Goal: Transaction & Acquisition: Purchase product/service

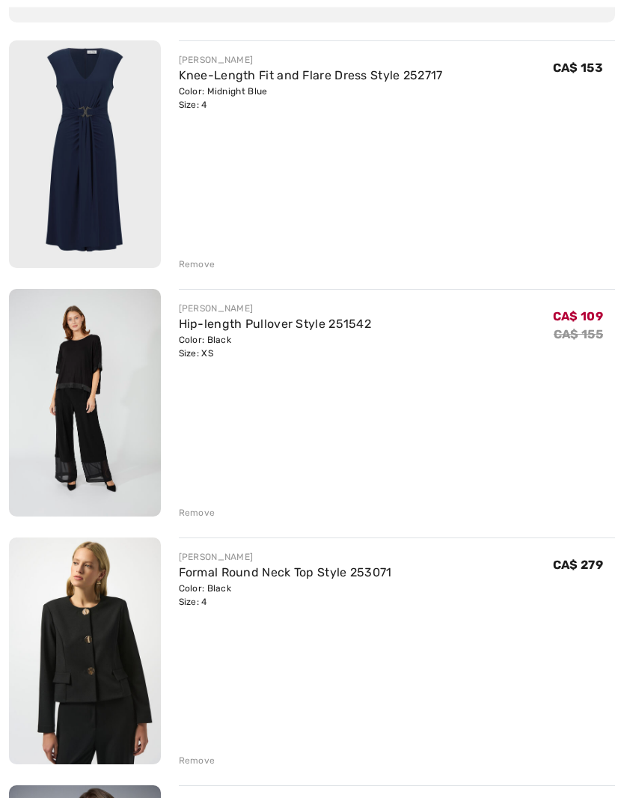
scroll to position [181, 0]
click at [276, 326] on link "Hip-length Pullover Style 251542" at bounding box center [275, 324] width 193 height 14
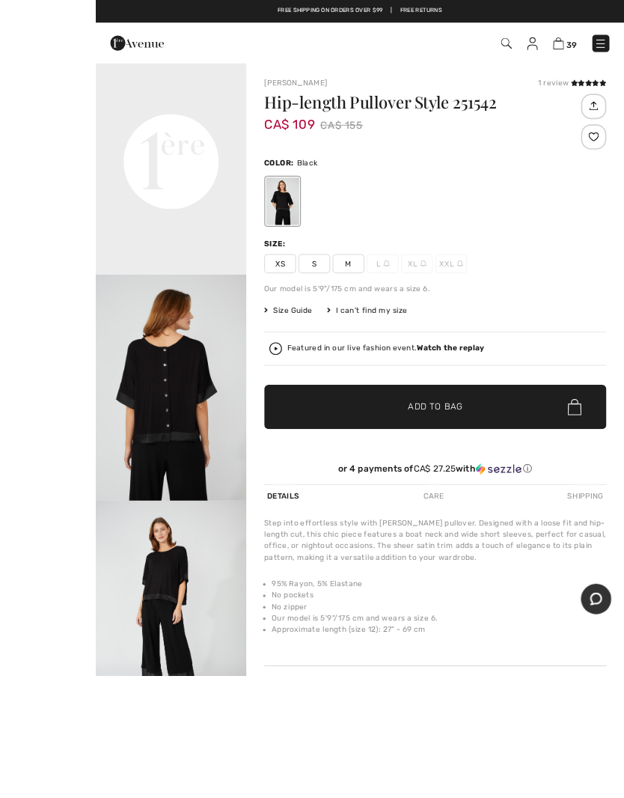
scroll to position [2, 0]
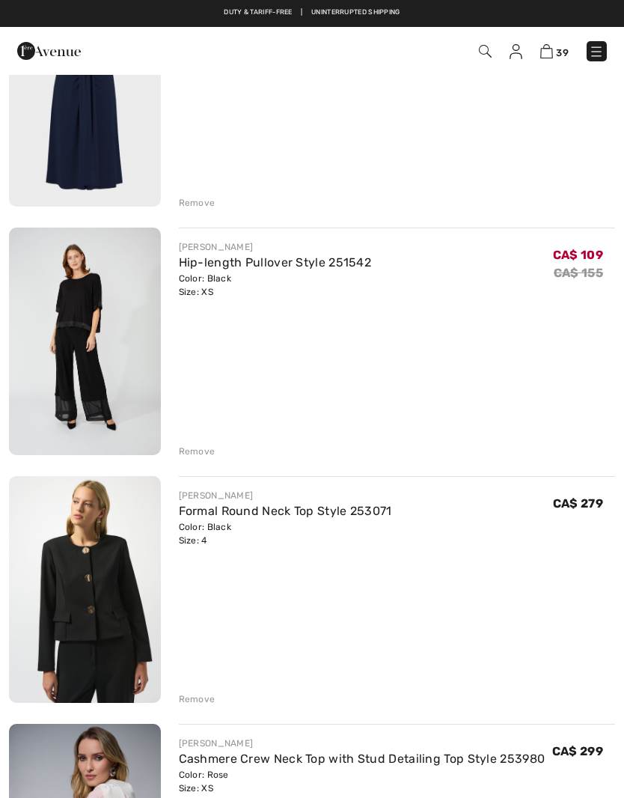
scroll to position [216, 0]
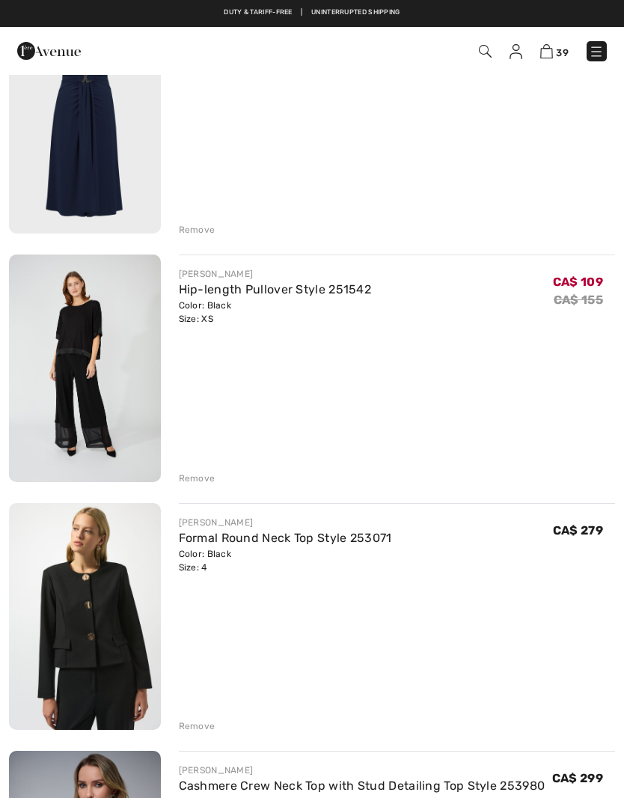
click at [59, 634] on img at bounding box center [85, 616] width 152 height 227
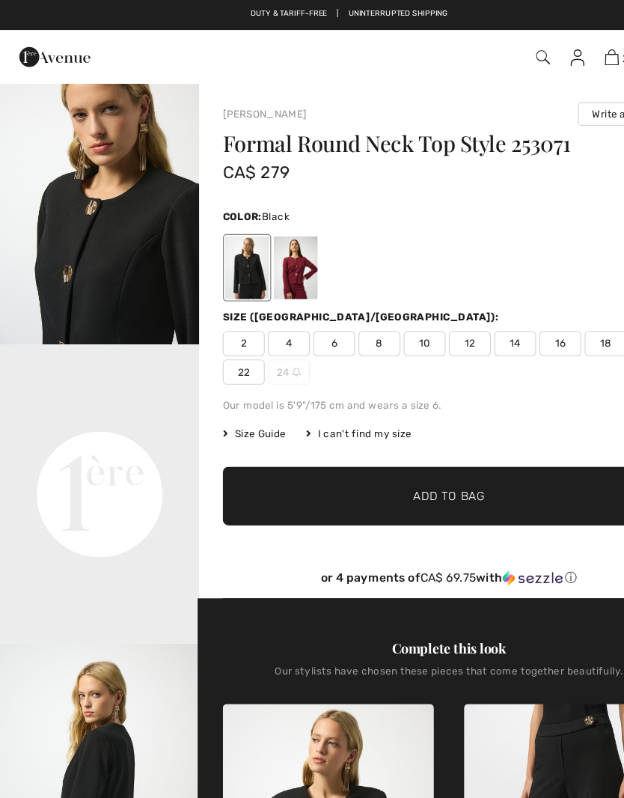
click at [210, 240] on div at bounding box center [220, 239] width 39 height 56
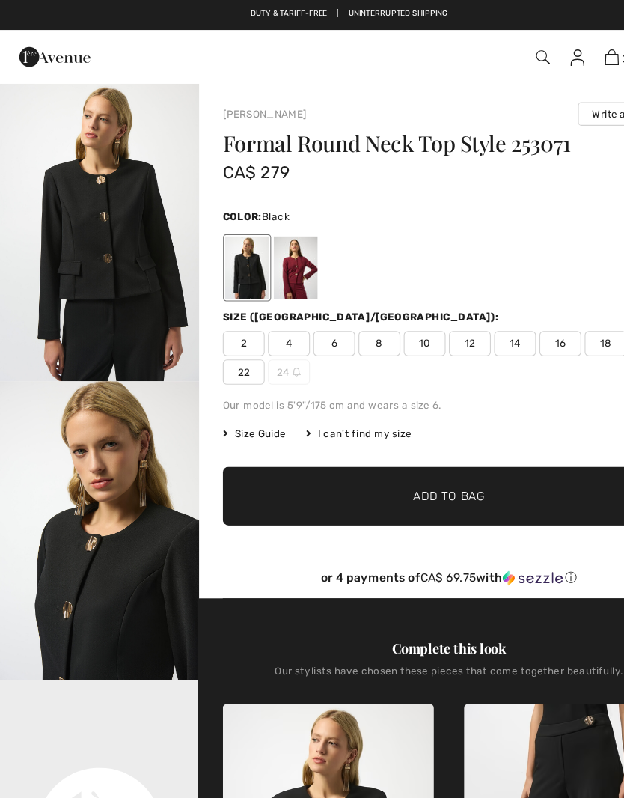
click at [265, 310] on span "4" at bounding box center [258, 307] width 37 height 22
click at [267, 449] on span "✔ Added to Bag Add to Bag" at bounding box center [401, 443] width 404 height 52
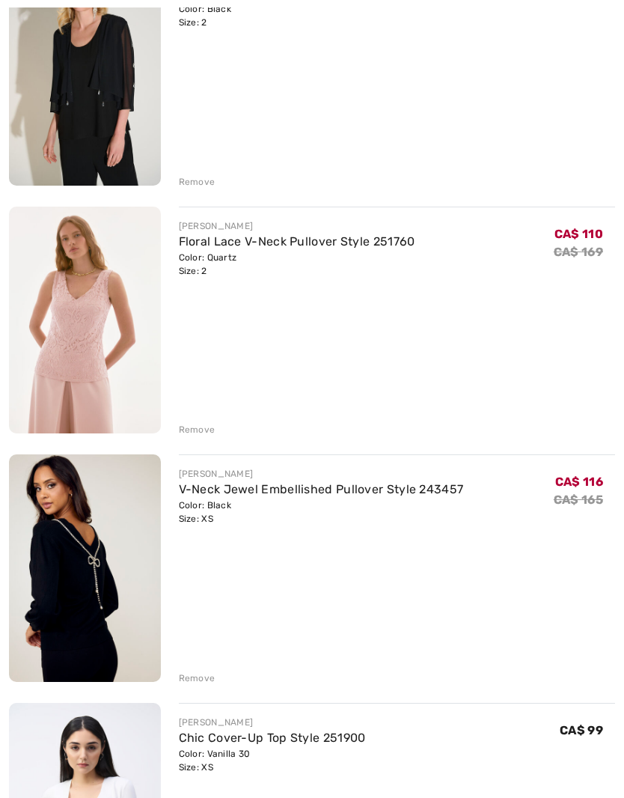
scroll to position [1753, 0]
click at [198, 683] on div "Remove" at bounding box center [197, 678] width 37 height 13
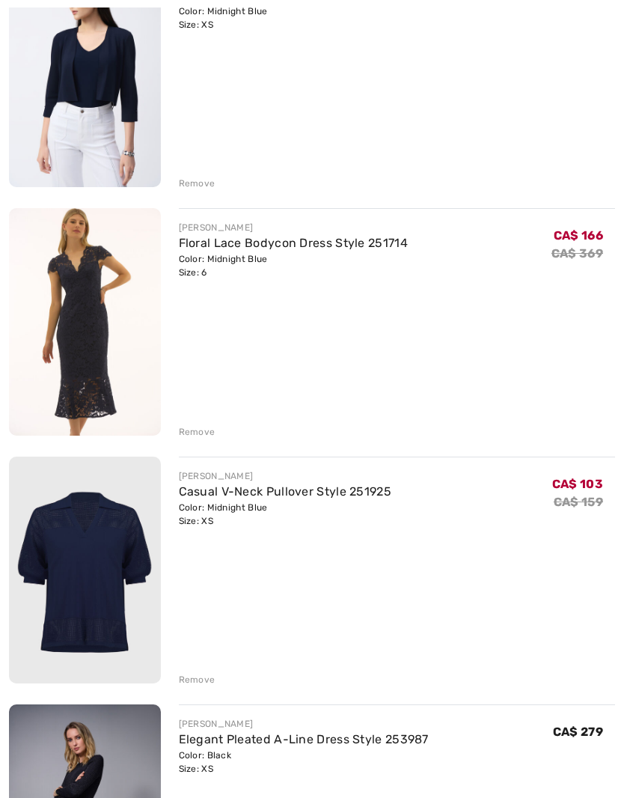
scroll to position [2744, 0]
click at [59, 604] on img at bounding box center [85, 571] width 152 height 228
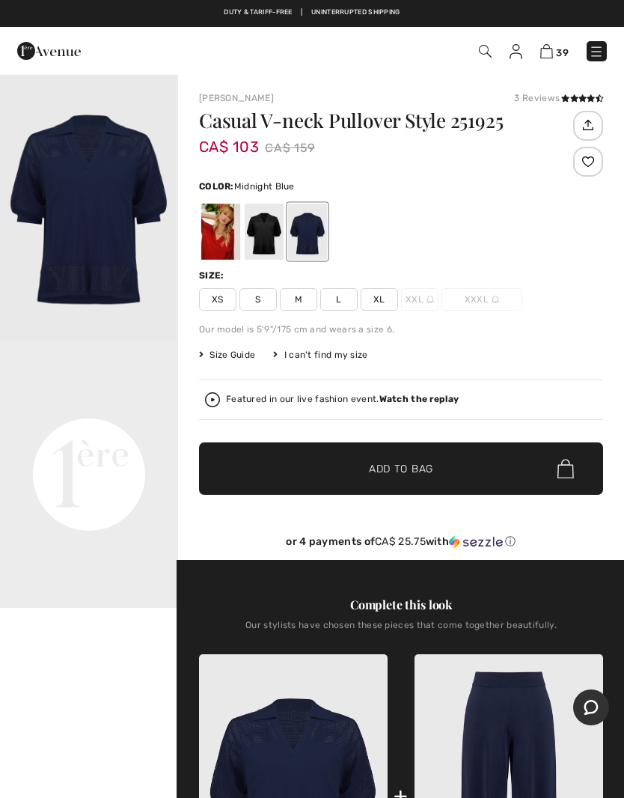
click at [58, 708] on div "Your browser does not support the video tag." at bounding box center [89, 672] width 178 height 1199
click at [544, 55] on img at bounding box center [547, 51] width 13 height 14
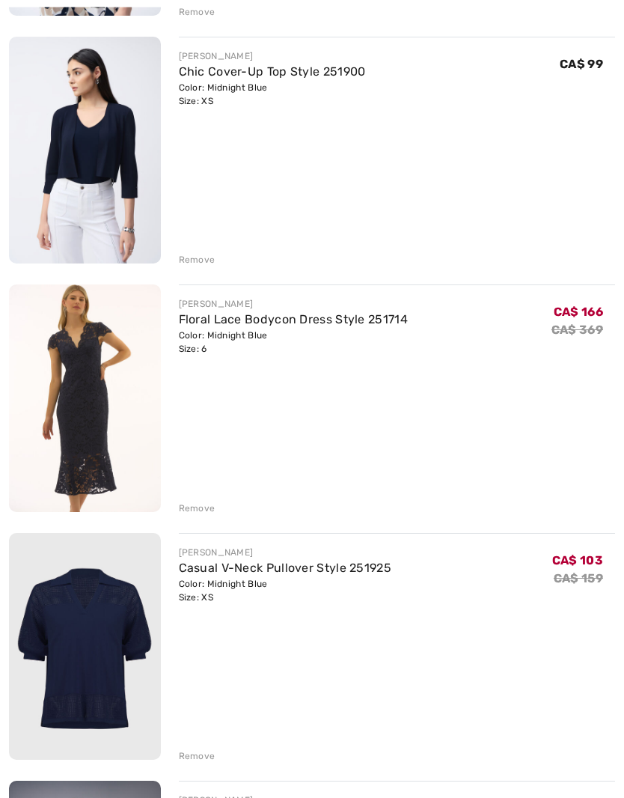
scroll to position [2667, 0]
click at [198, 755] on div "Remove" at bounding box center [197, 756] width 37 height 13
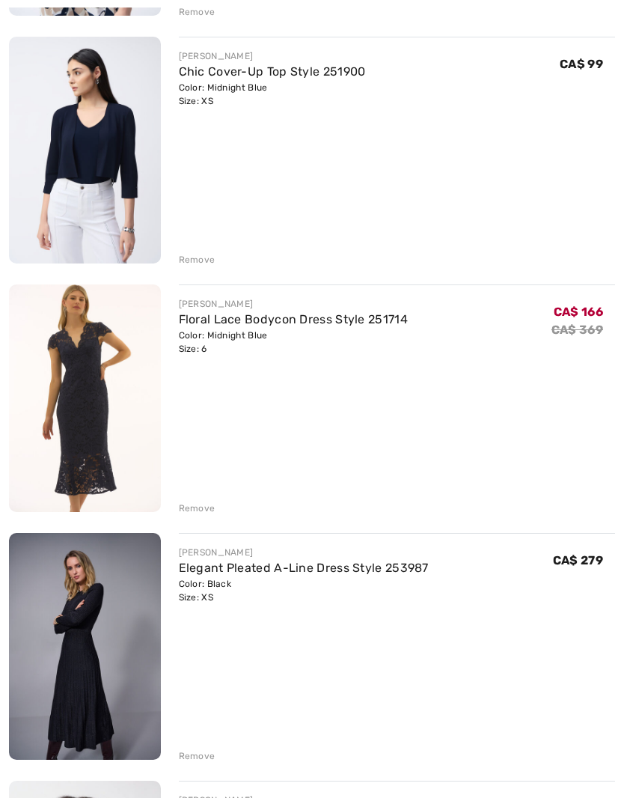
click at [71, 656] on img at bounding box center [85, 647] width 152 height 228
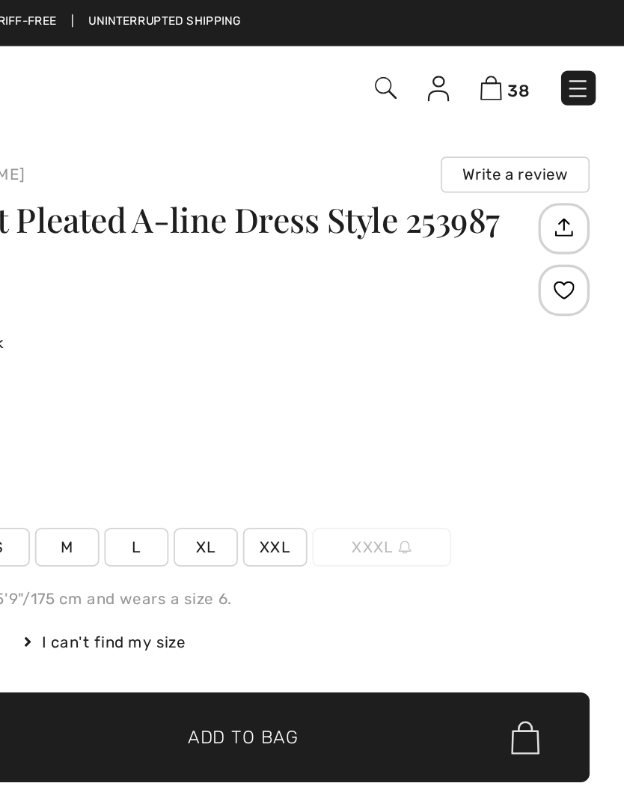
click at [540, 49] on img at bounding box center [546, 51] width 13 height 14
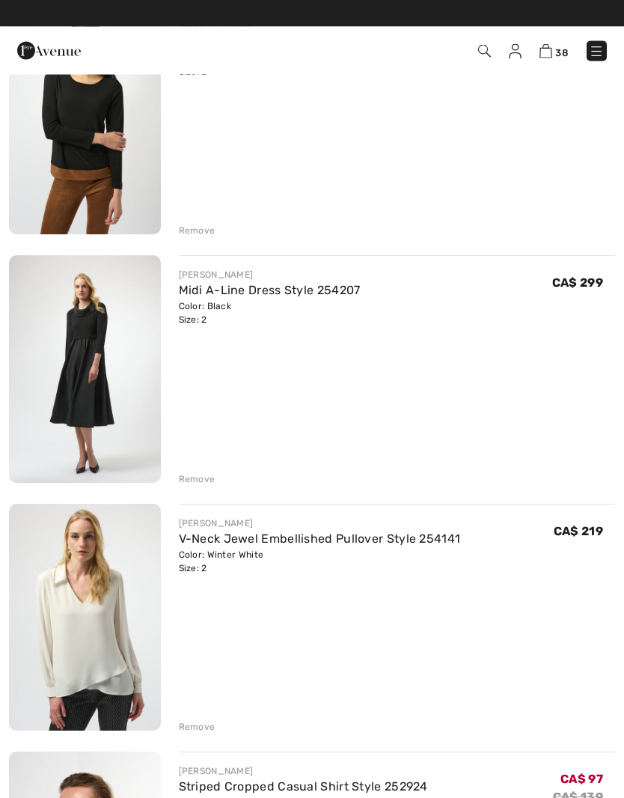
scroll to position [3937, 0]
click at [320, 285] on link "Midi A-Line Dress Style 254207" at bounding box center [270, 290] width 182 height 14
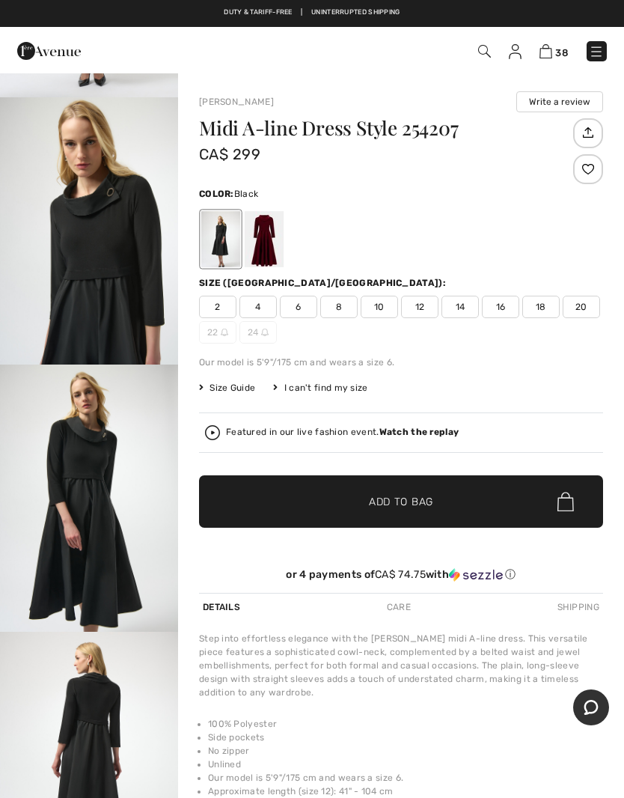
scroll to position [165, 0]
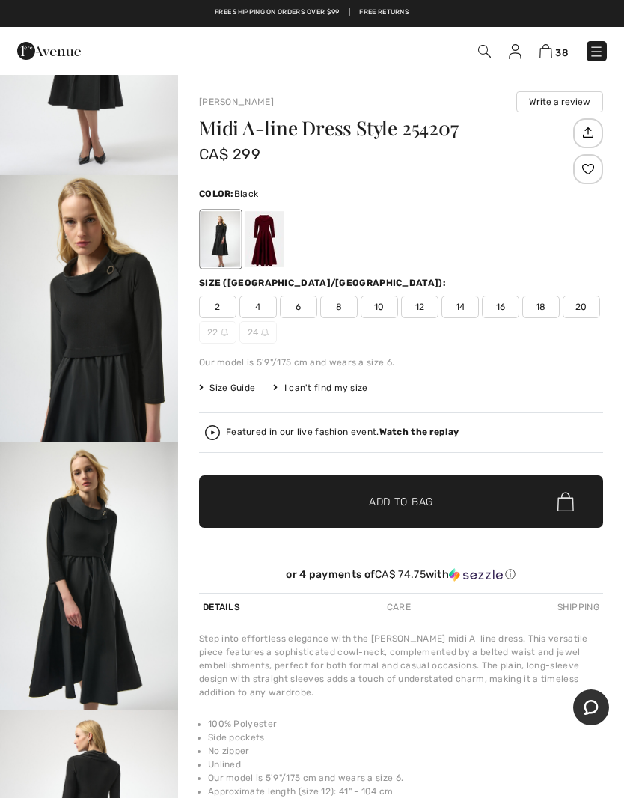
click at [543, 48] on img at bounding box center [546, 51] width 13 height 14
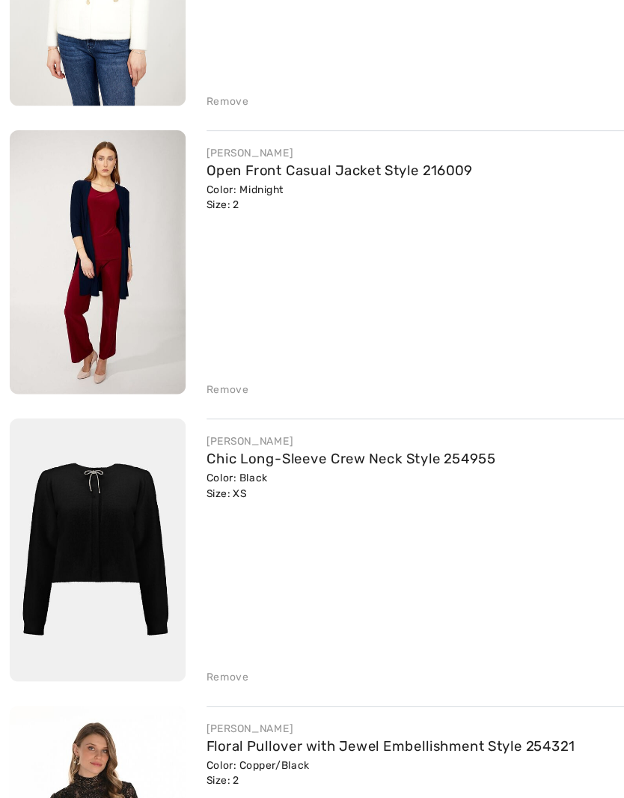
scroll to position [6770, 0]
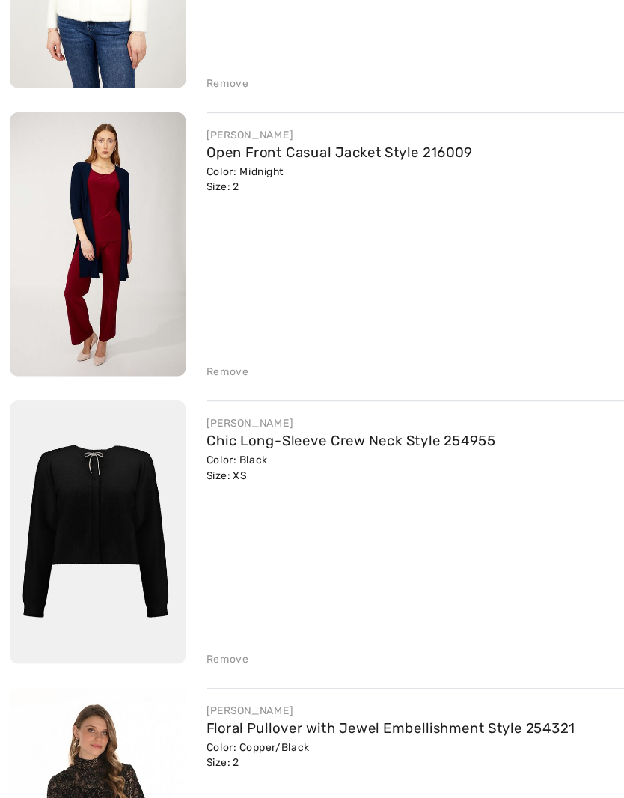
click at [190, 371] on div "Remove" at bounding box center [197, 377] width 37 height 13
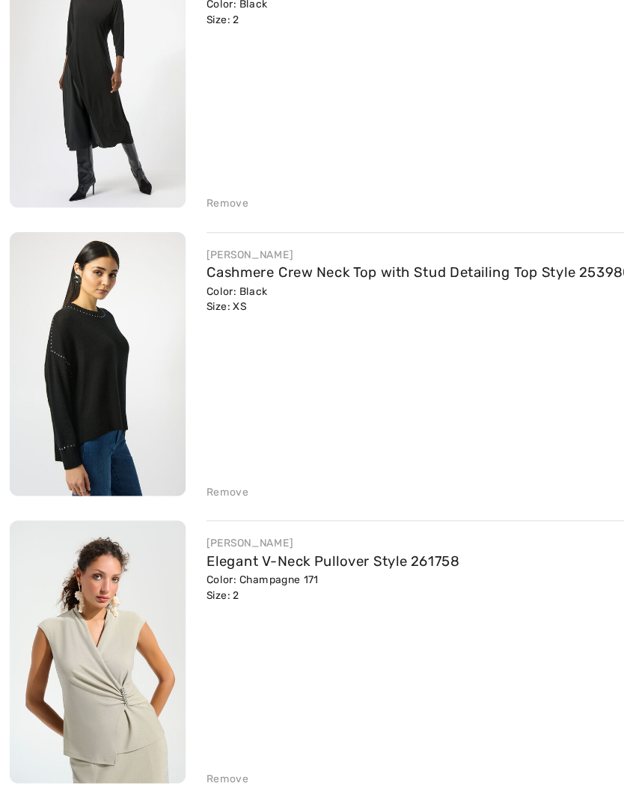
scroll to position [7659, 0]
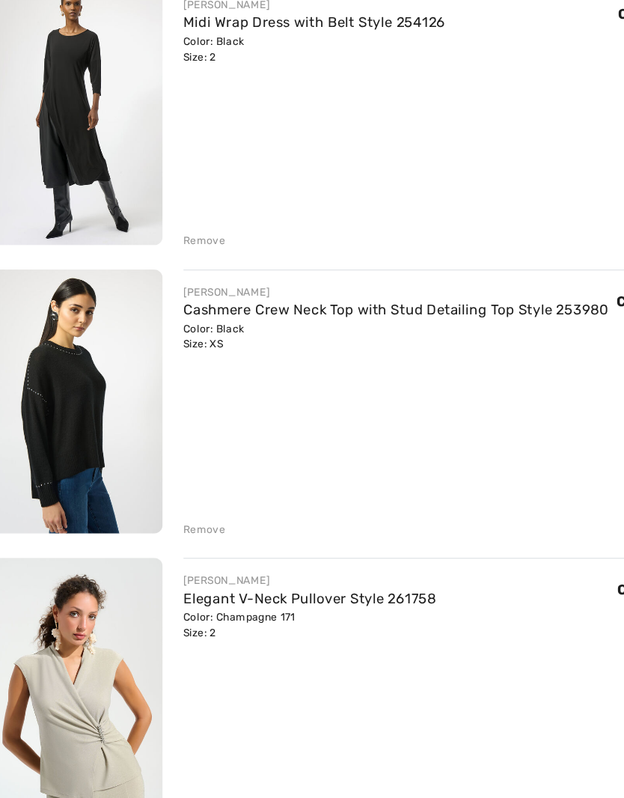
click at [382, 285] on link "Cashmere Crew Neck Top with Stud Detailing Top Style 253980" at bounding box center [362, 292] width 367 height 14
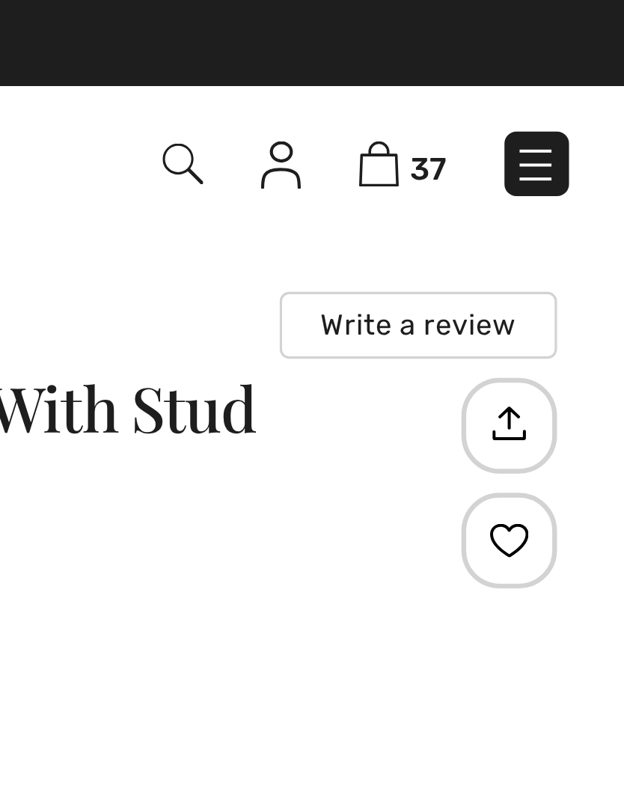
click at [541, 52] on img at bounding box center [547, 51] width 13 height 14
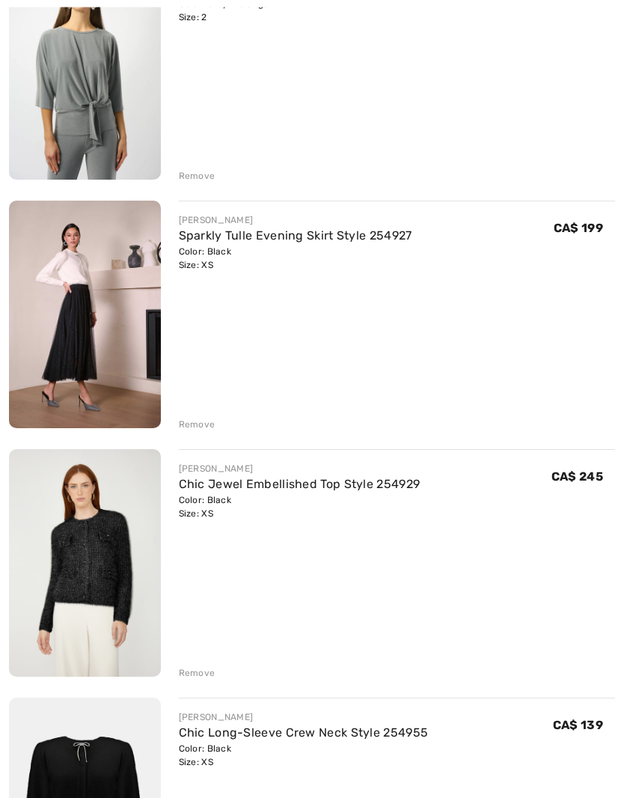
scroll to position [5246, 0]
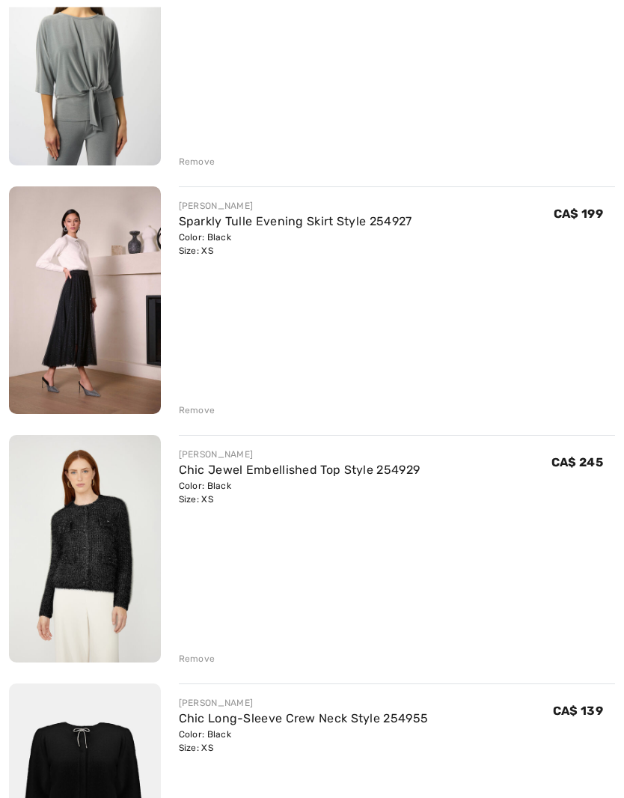
click at [191, 407] on div "Remove" at bounding box center [197, 410] width 37 height 13
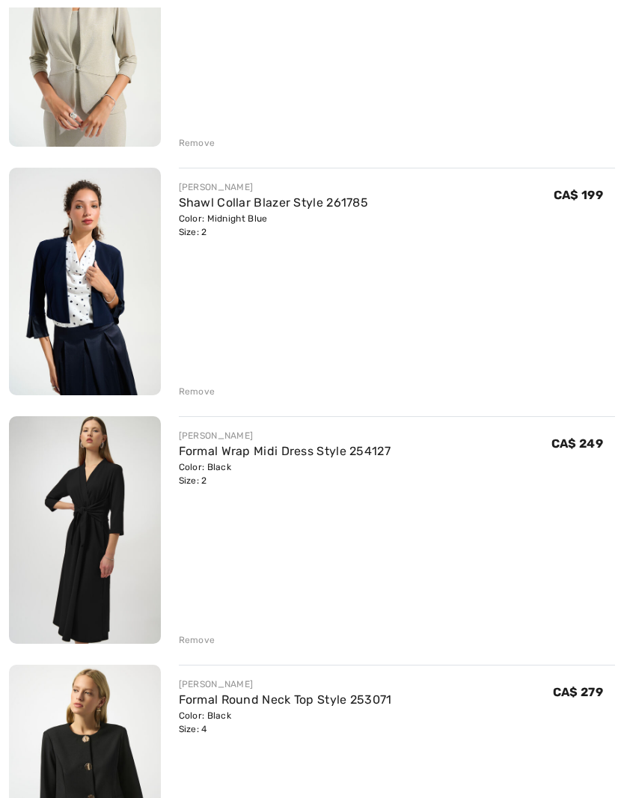
scroll to position [8258, 0]
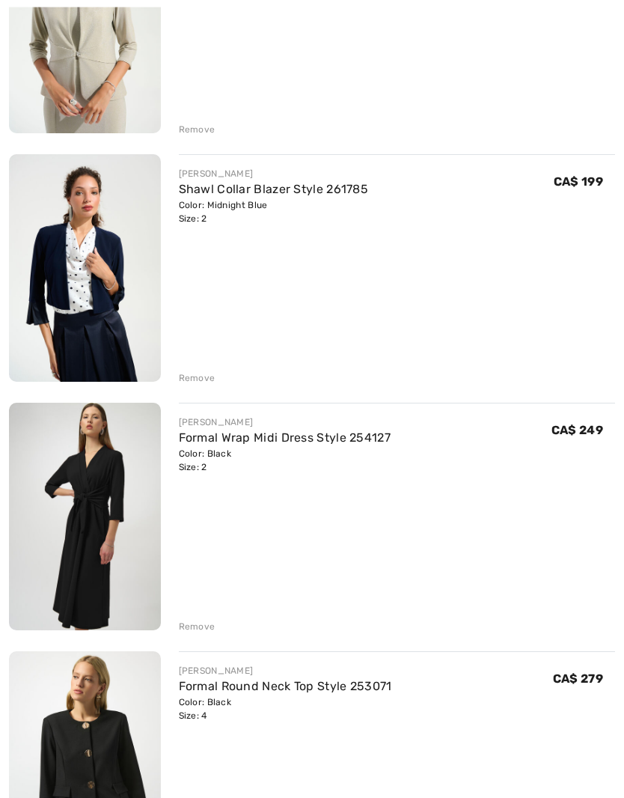
click at [344, 440] on link "Formal Wrap Midi Dress Style 254127" at bounding box center [285, 438] width 213 height 14
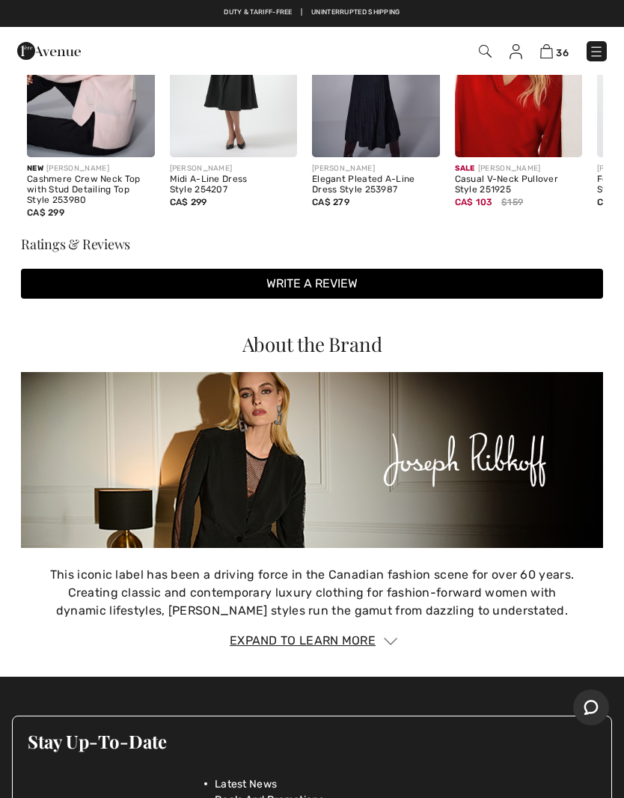
scroll to position [1518, 0]
